Goal: Information Seeking & Learning: Learn about a topic

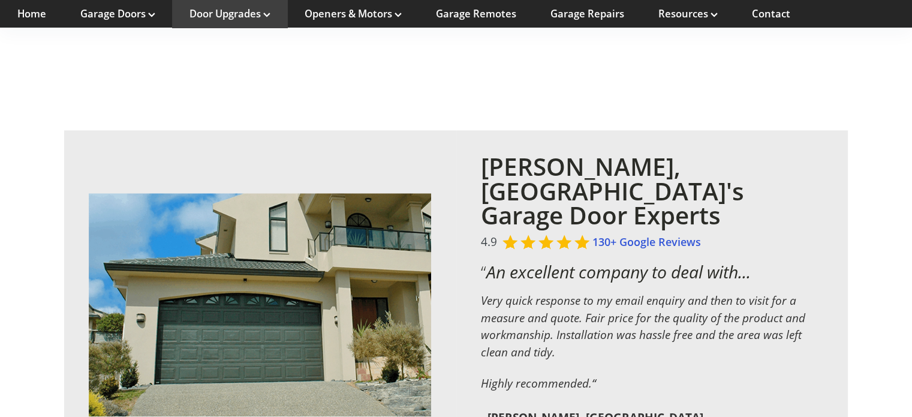
scroll to position [1247, 0]
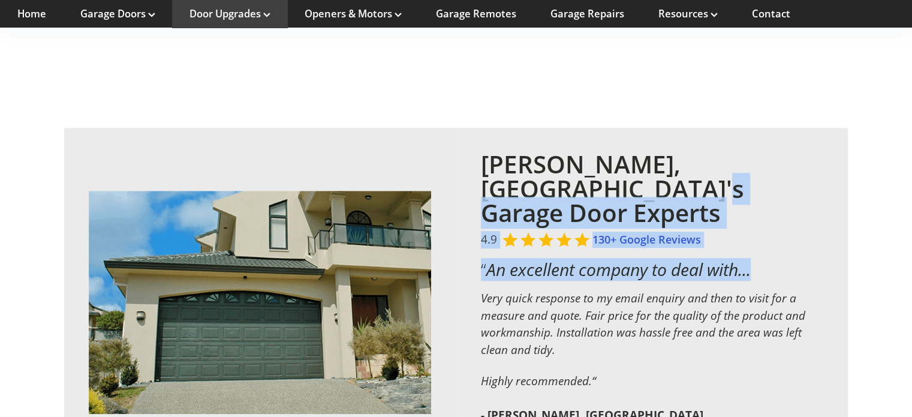
drag, startPoint x: 565, startPoint y: 143, endPoint x: 462, endPoint y: 222, distance: 130.5
click at [462, 222] on div "Rodney, Auckland's Garage Door Experts 4.9 130+ Google Reviews “ An excellent c…" at bounding box center [652, 302] width 392 height 349
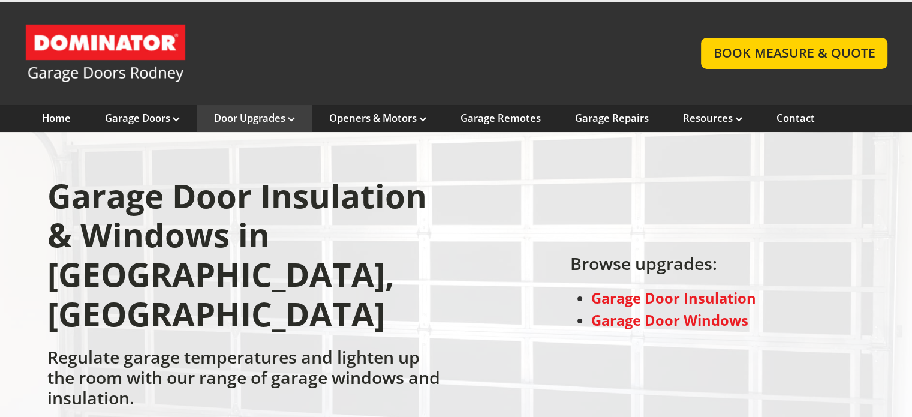
scroll to position [0, 0]
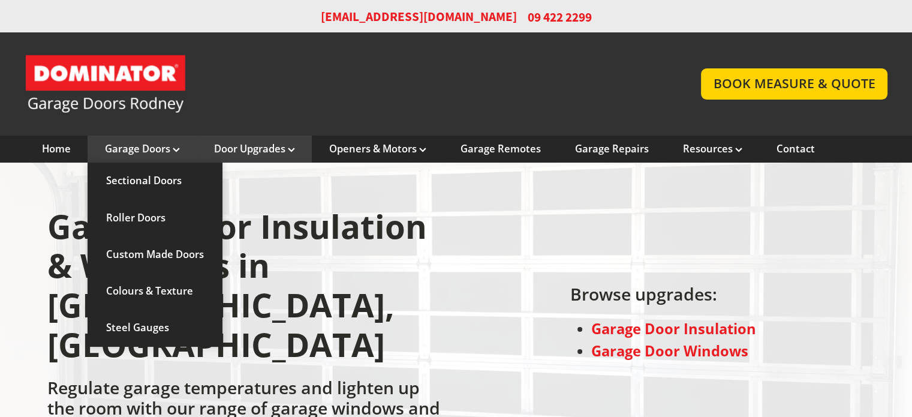
click at [156, 146] on link "Garage Doors" at bounding box center [142, 148] width 75 height 13
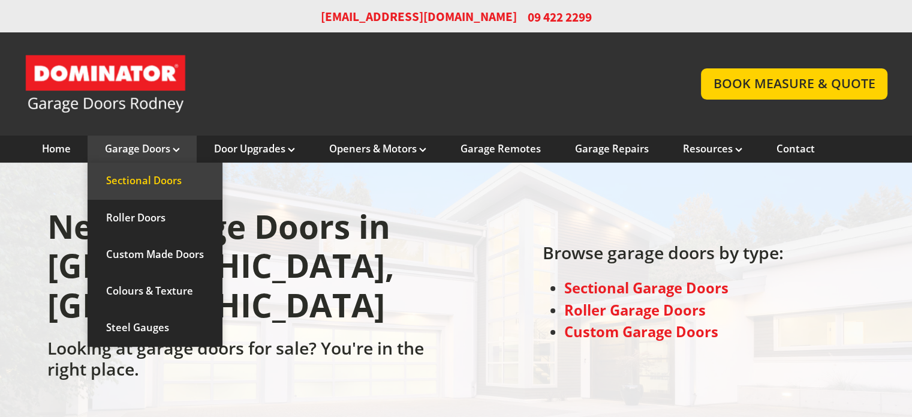
click at [151, 181] on link "Sectional Doors" at bounding box center [155, 180] width 135 height 37
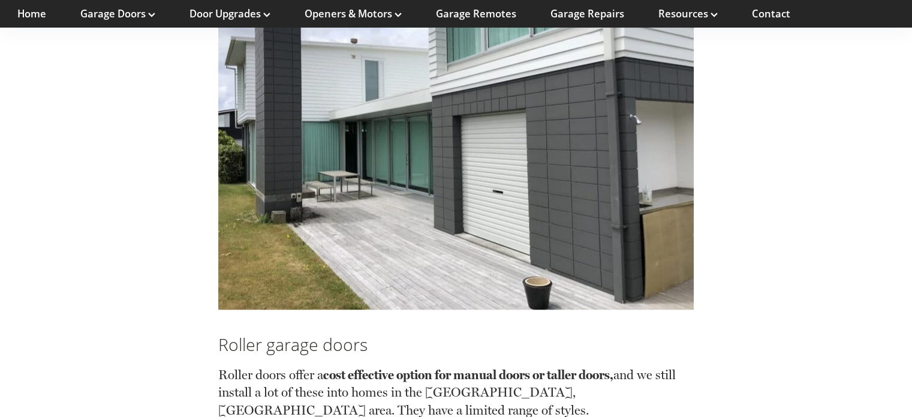
scroll to position [2203, 0]
